Goal: Book appointment/travel/reservation

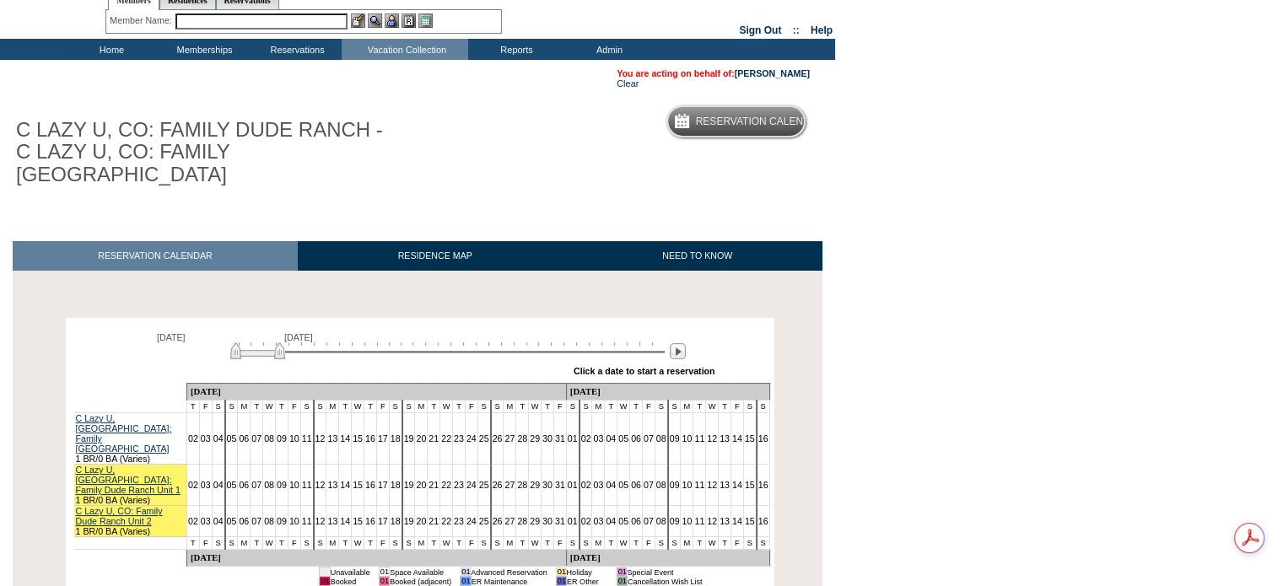
scroll to position [84, 0]
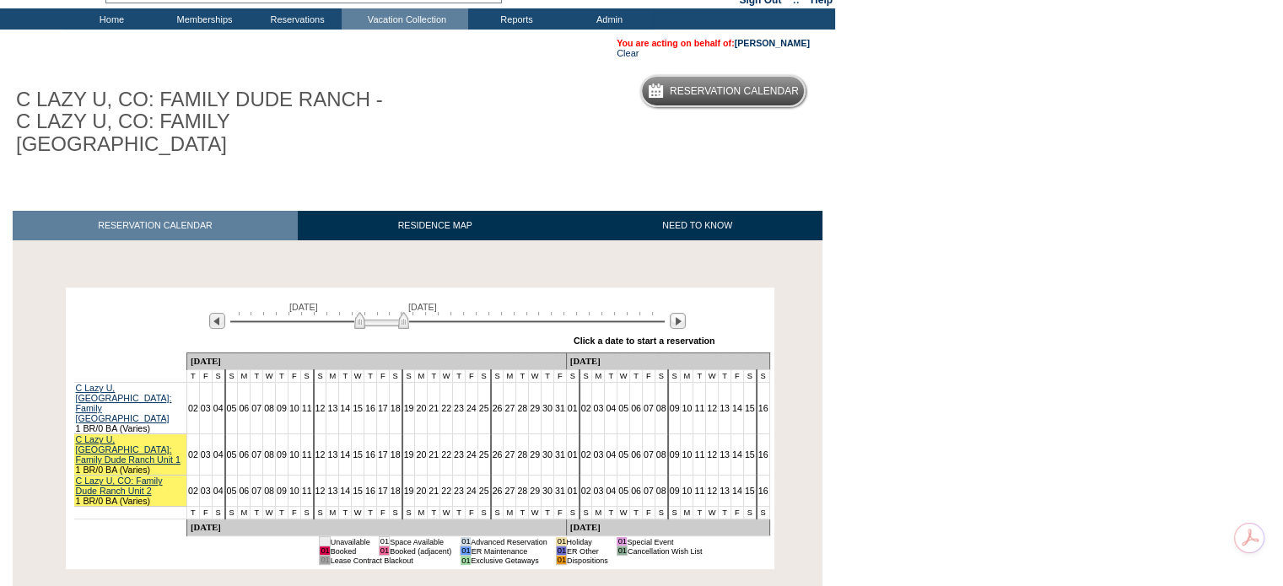
drag, startPoint x: 257, startPoint y: 308, endPoint x: 381, endPoint y: 304, distance: 124.1
click at [381, 312] on img at bounding box center [381, 320] width 55 height 17
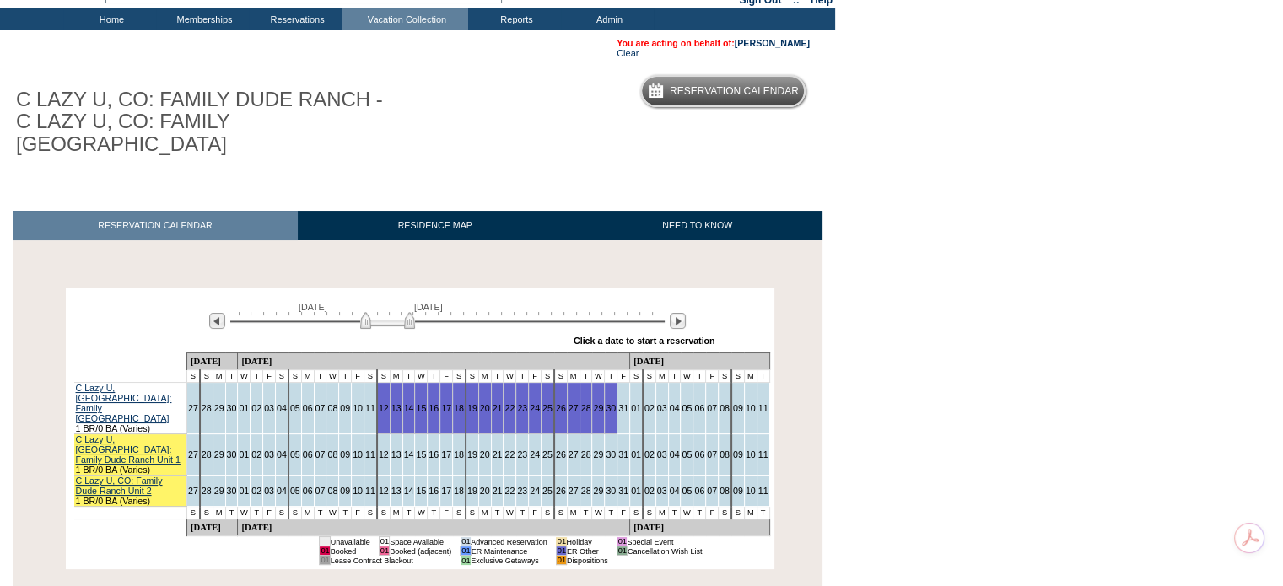
click at [388, 312] on img at bounding box center [387, 320] width 55 height 17
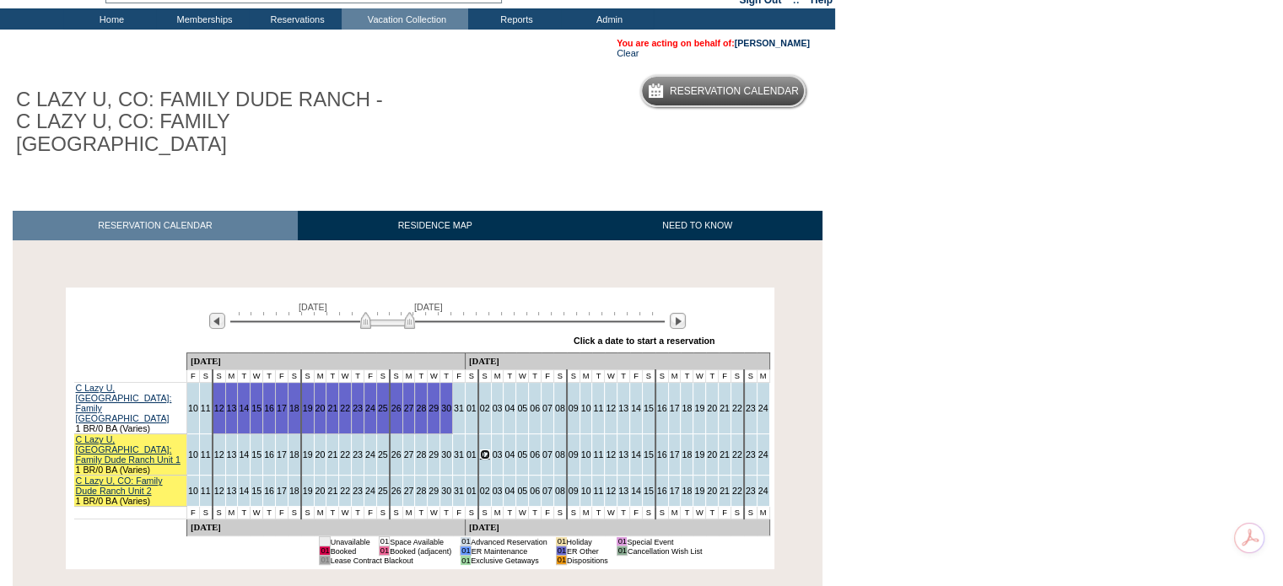
click at [480, 450] on link "02" at bounding box center [485, 455] width 10 height 10
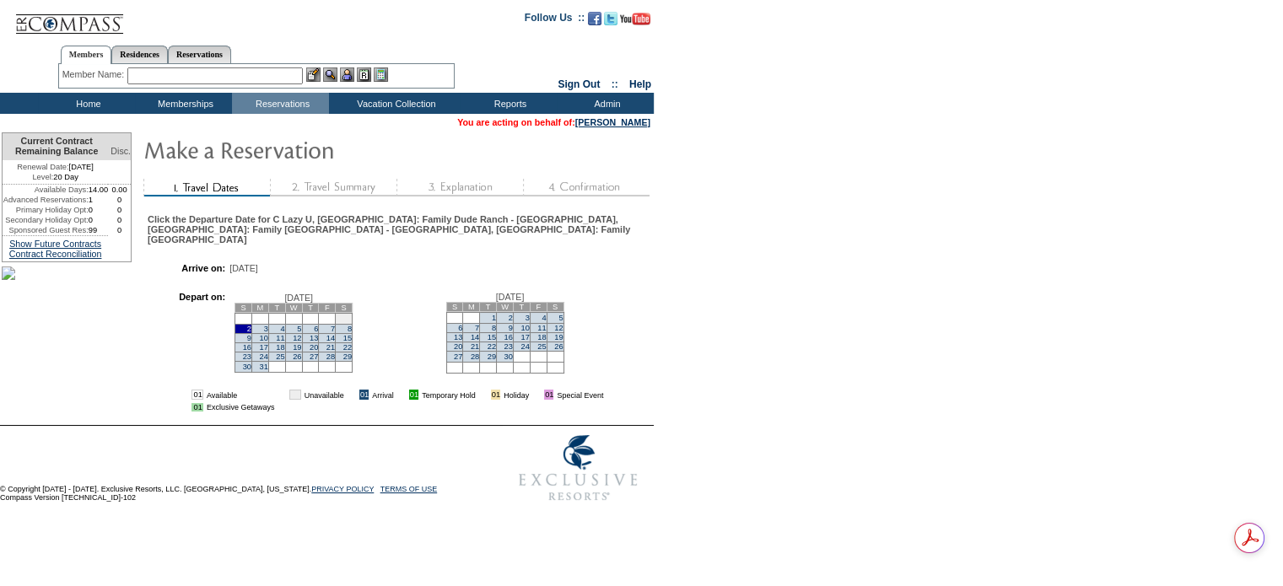
click at [252, 335] on td "9" at bounding box center [243, 337] width 17 height 9
